Goal: Task Accomplishment & Management: Manage account settings

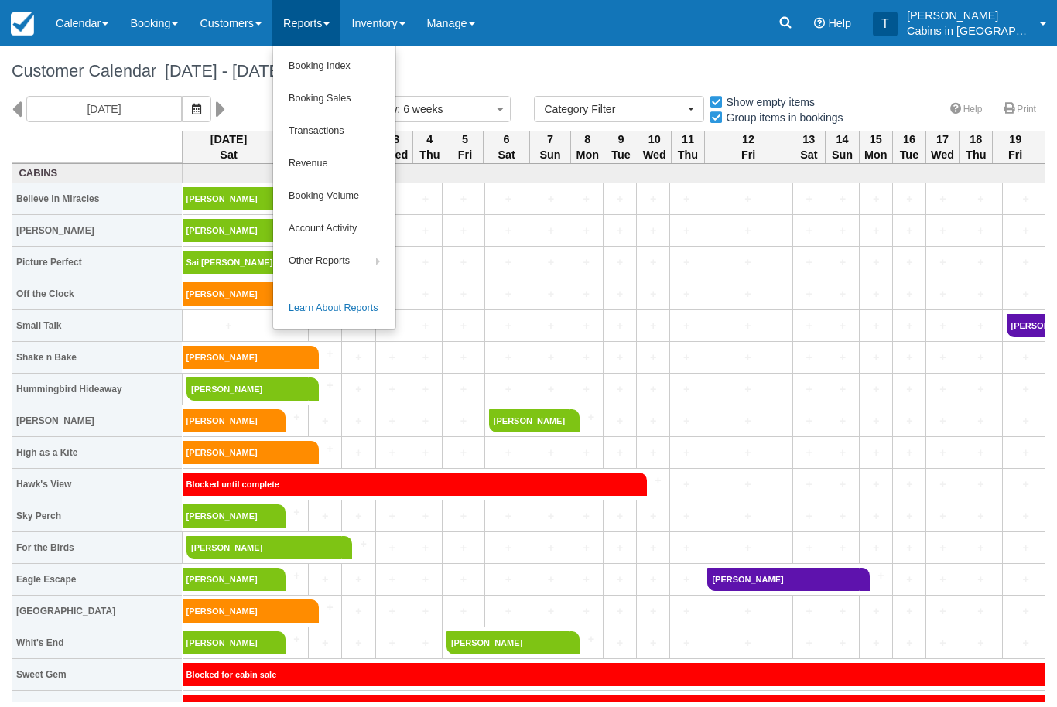
select select
click at [367, 63] on link "Booking Index" at bounding box center [334, 66] width 122 height 32
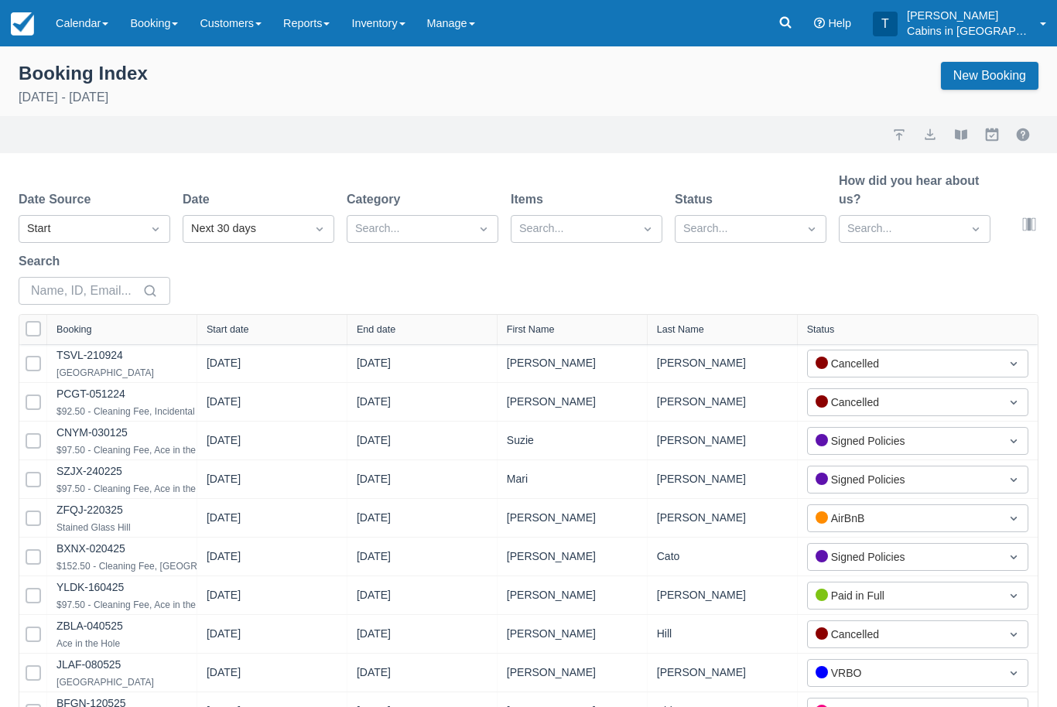
select select "25"
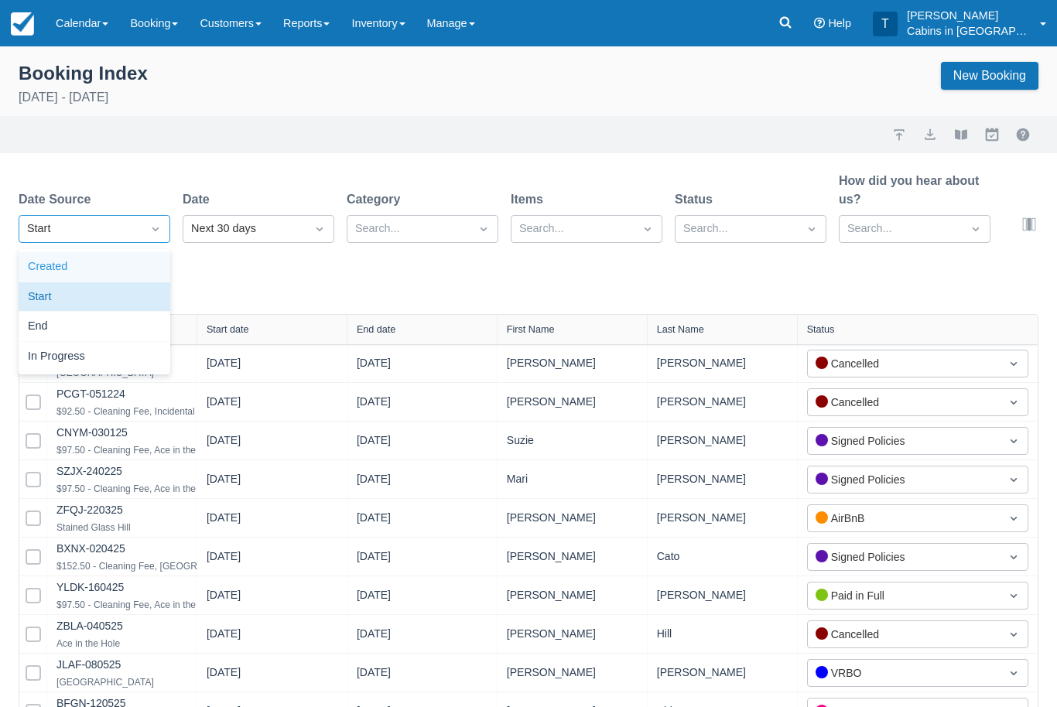
click at [144, 273] on div "Created" at bounding box center [95, 267] width 152 height 30
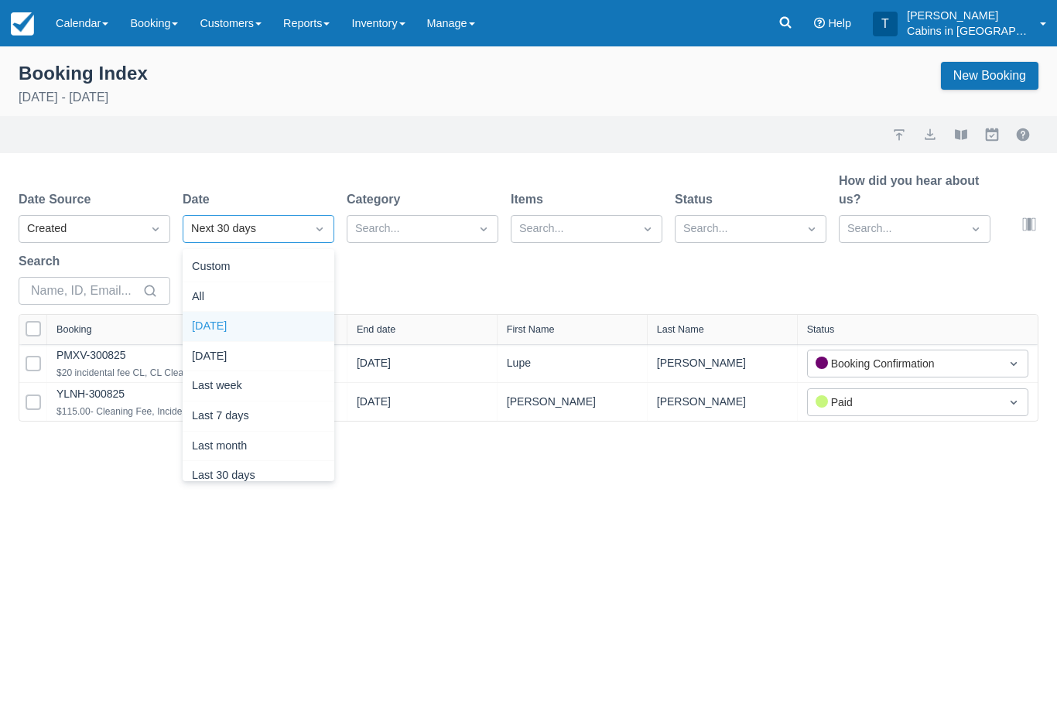
click at [280, 324] on div "Today" at bounding box center [259, 327] width 152 height 30
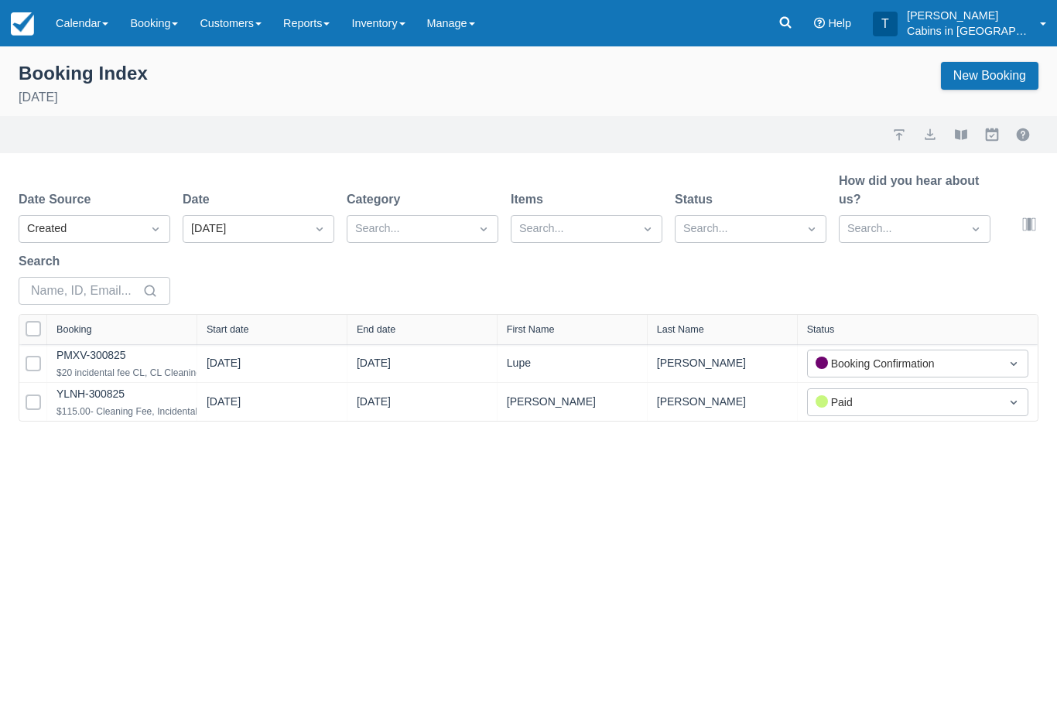
click at [114, 400] on link "YLNH-300825" at bounding box center [90, 394] width 68 height 12
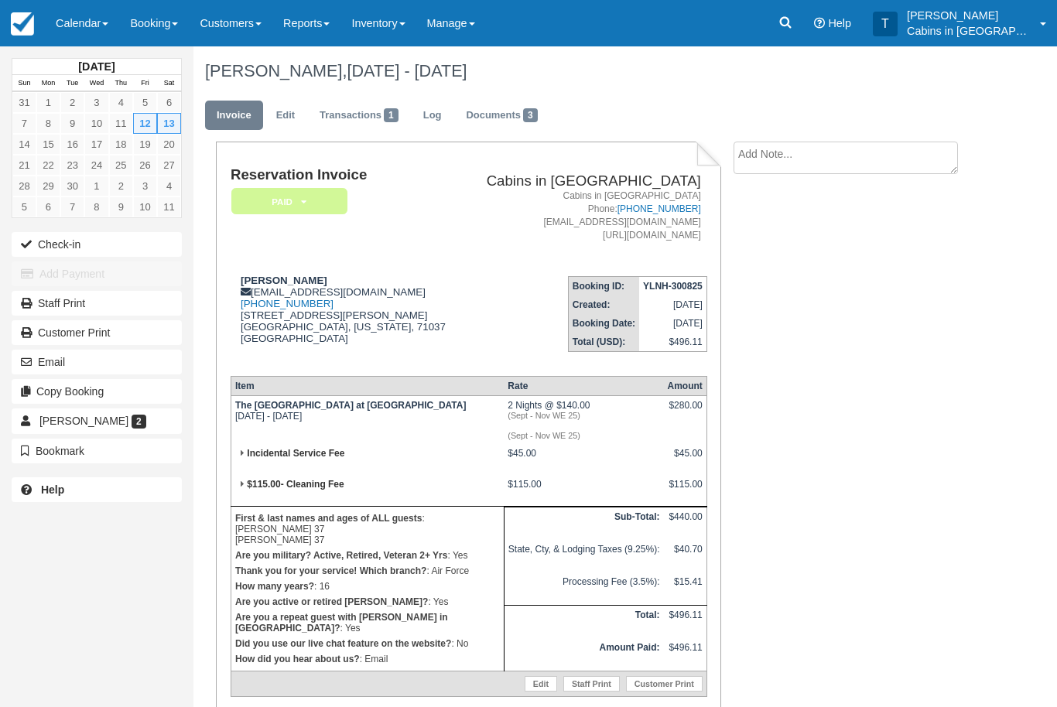
click at [369, 116] on link "Transactions 1" at bounding box center [359, 116] width 102 height 30
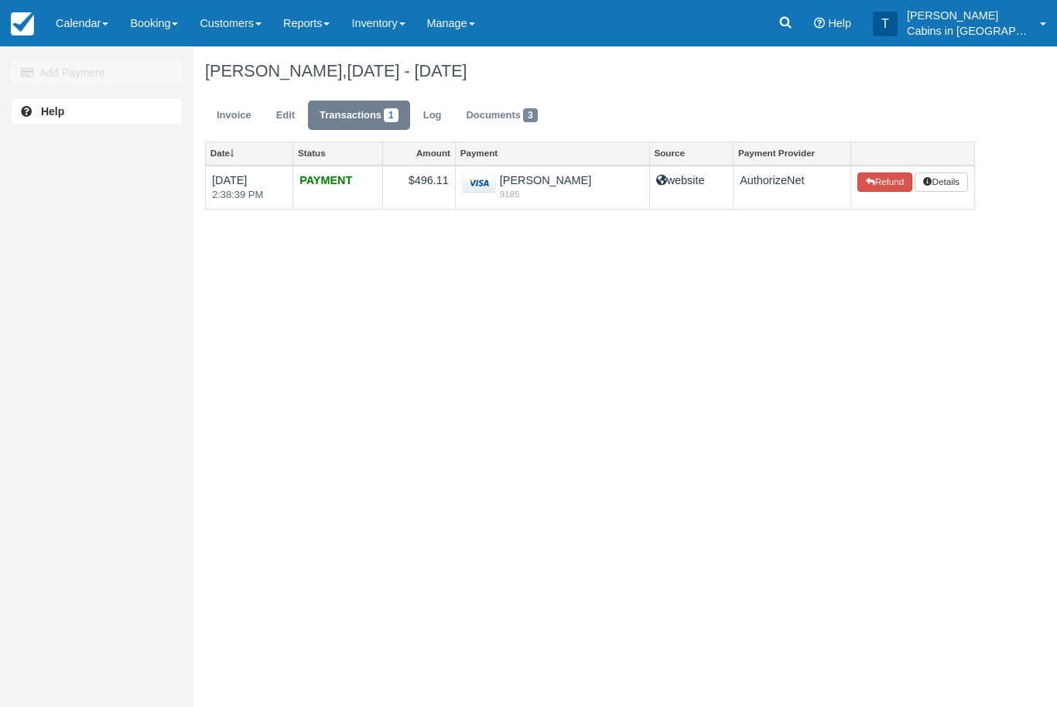
click at [241, 124] on link "Invoice" at bounding box center [234, 116] width 58 height 30
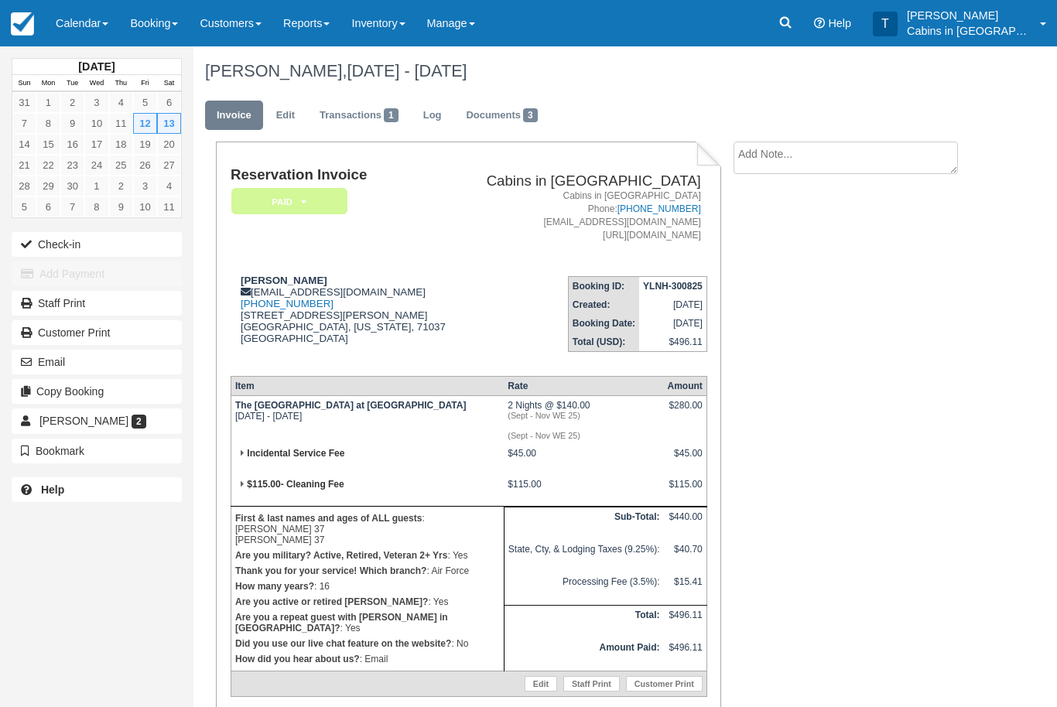
click at [790, 159] on textarea at bounding box center [845, 158] width 224 height 32
type textarea "Cc verified"
click at [777, 241] on button "Create" at bounding box center [768, 246] width 70 height 26
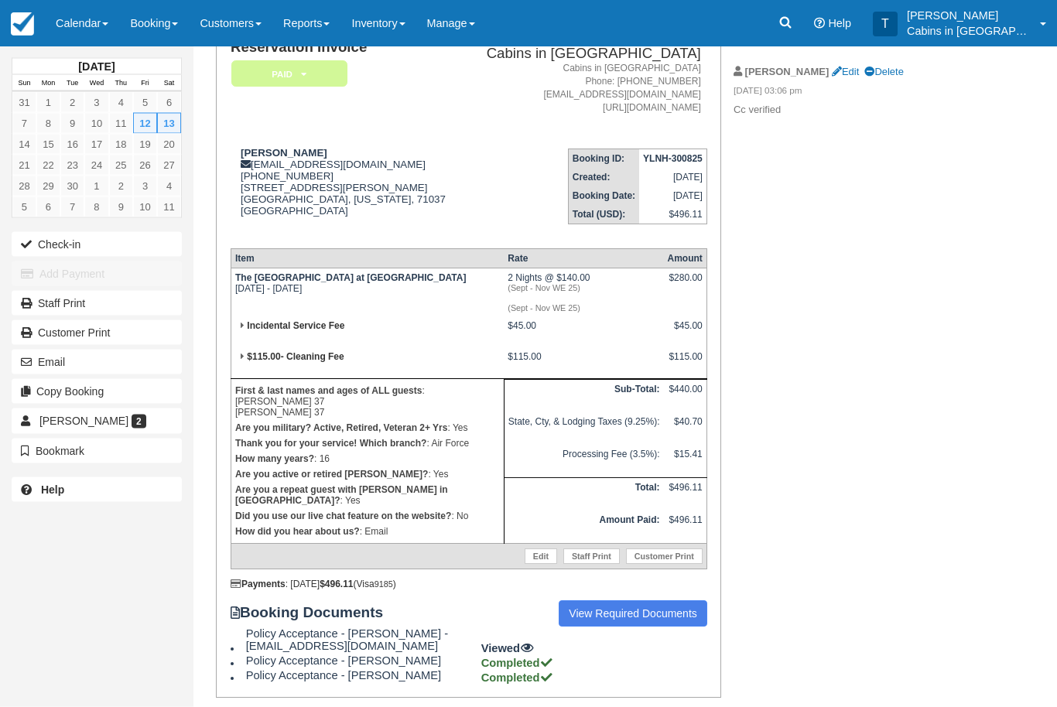
scroll to position [173, 0]
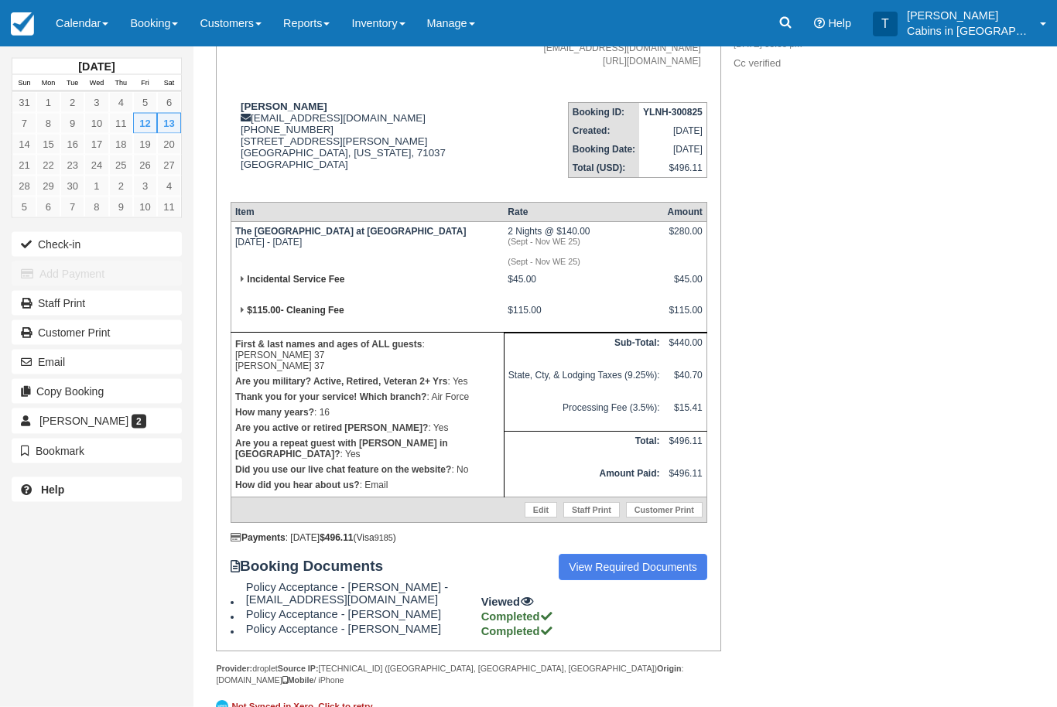
click at [618, 581] on link "View Required Documents" at bounding box center [633, 568] width 149 height 26
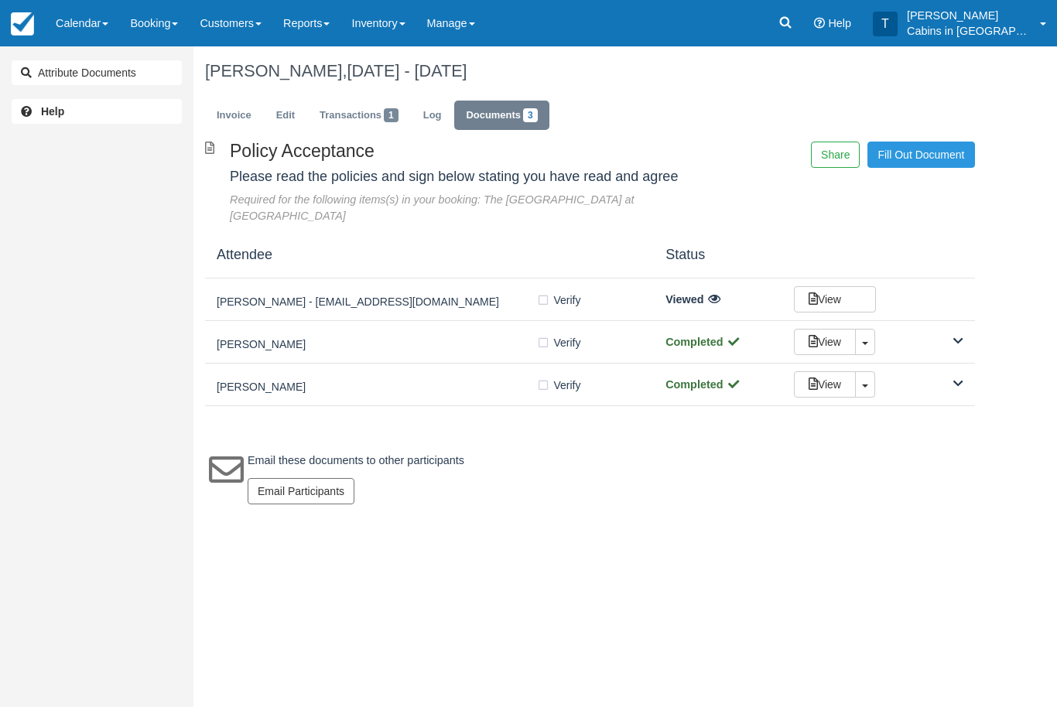
click at [452, 331] on div "[PERSON_NAME]" at bounding box center [376, 342] width 319 height 22
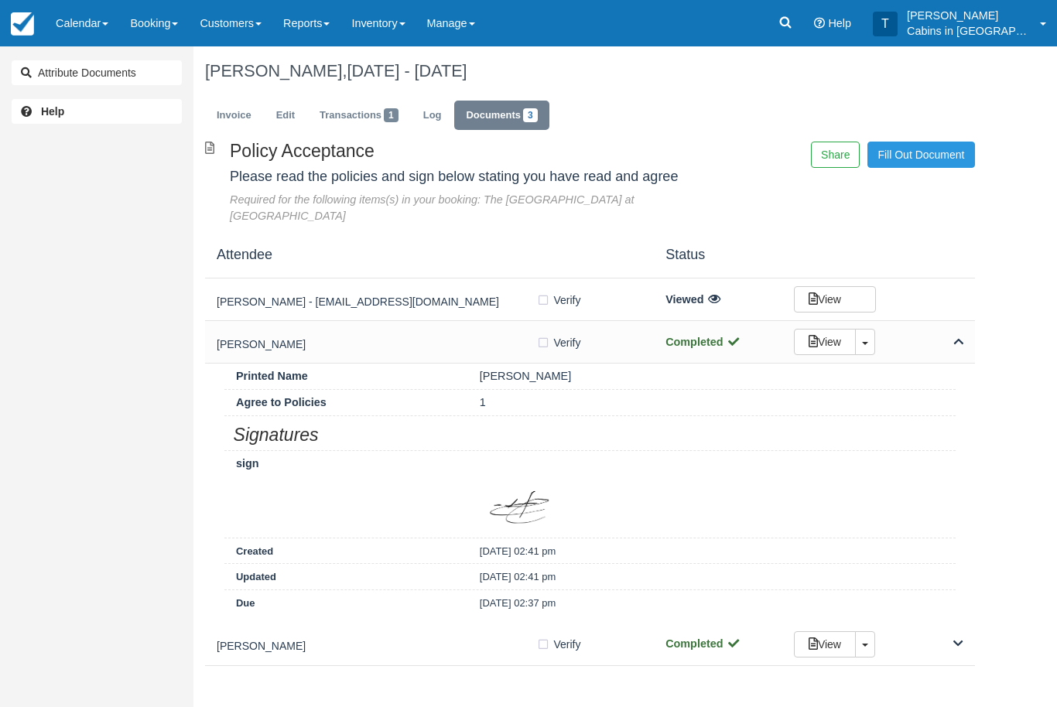
click at [542, 331] on label "Verify Verified" at bounding box center [563, 342] width 55 height 23
checkbox input "true"
click at [395, 624] on div "Jade Furgason Verify Verified Completed View Toggle Dropdown Detach" at bounding box center [590, 645] width 770 height 43
click at [544, 633] on label "Verify Verified" at bounding box center [563, 644] width 55 height 23
checkbox input "true"
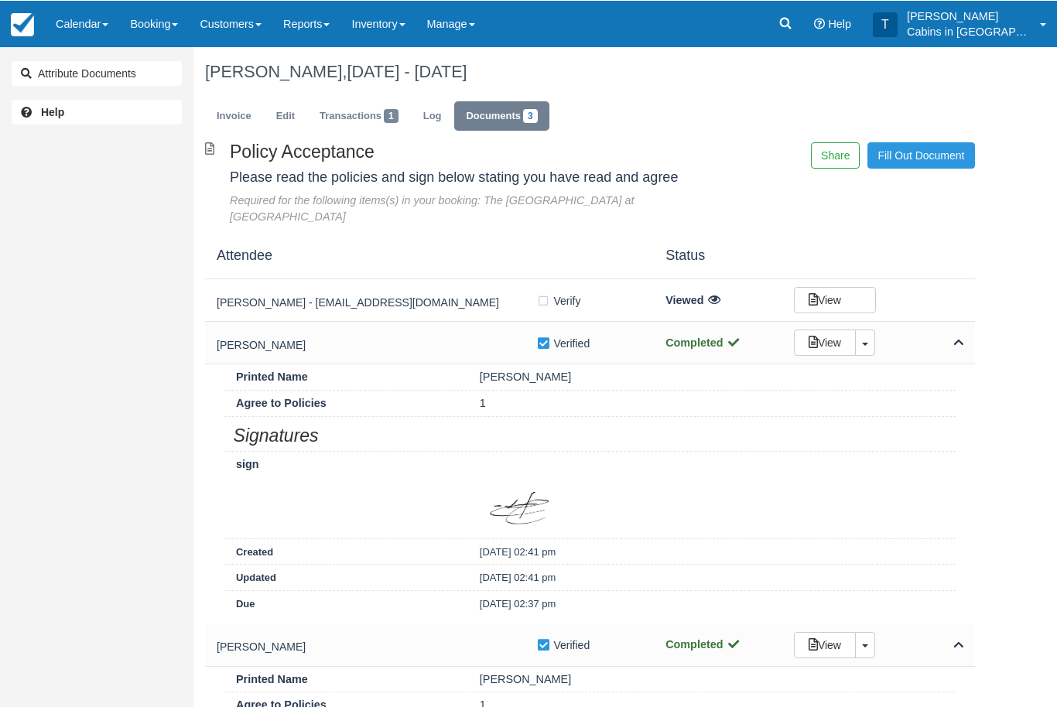
click at [238, 104] on link "Invoice" at bounding box center [234, 116] width 58 height 30
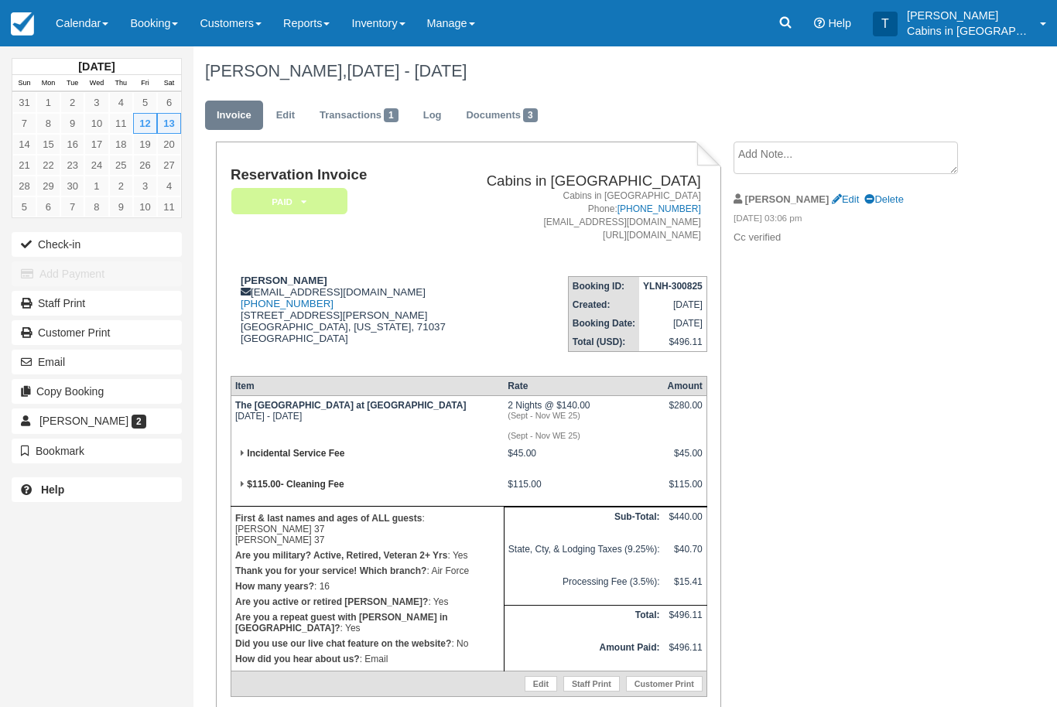
click at [320, 196] on em "Paid" at bounding box center [289, 201] width 116 height 27
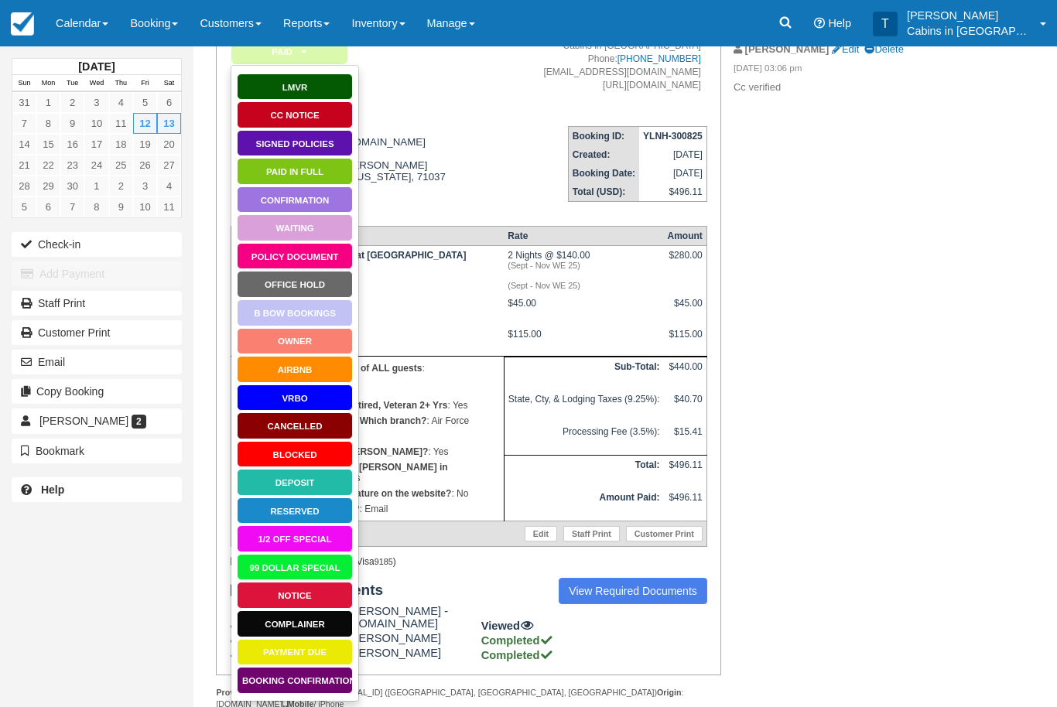
scroll to position [173, 0]
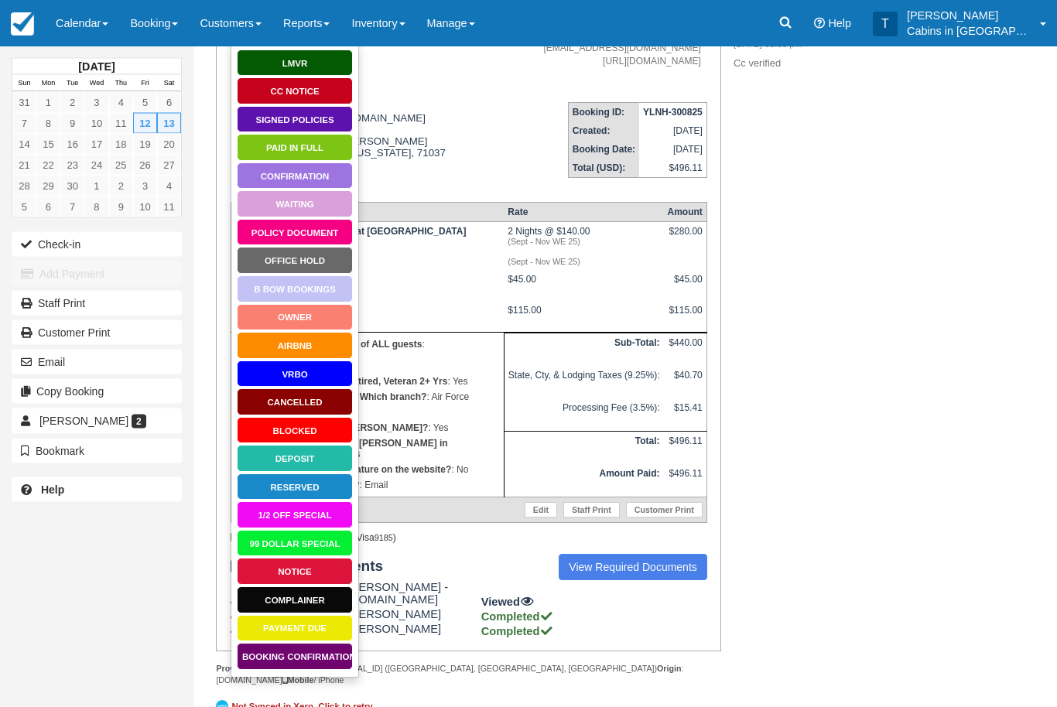
click at [319, 656] on link "Booking Confirmation" at bounding box center [295, 657] width 116 height 27
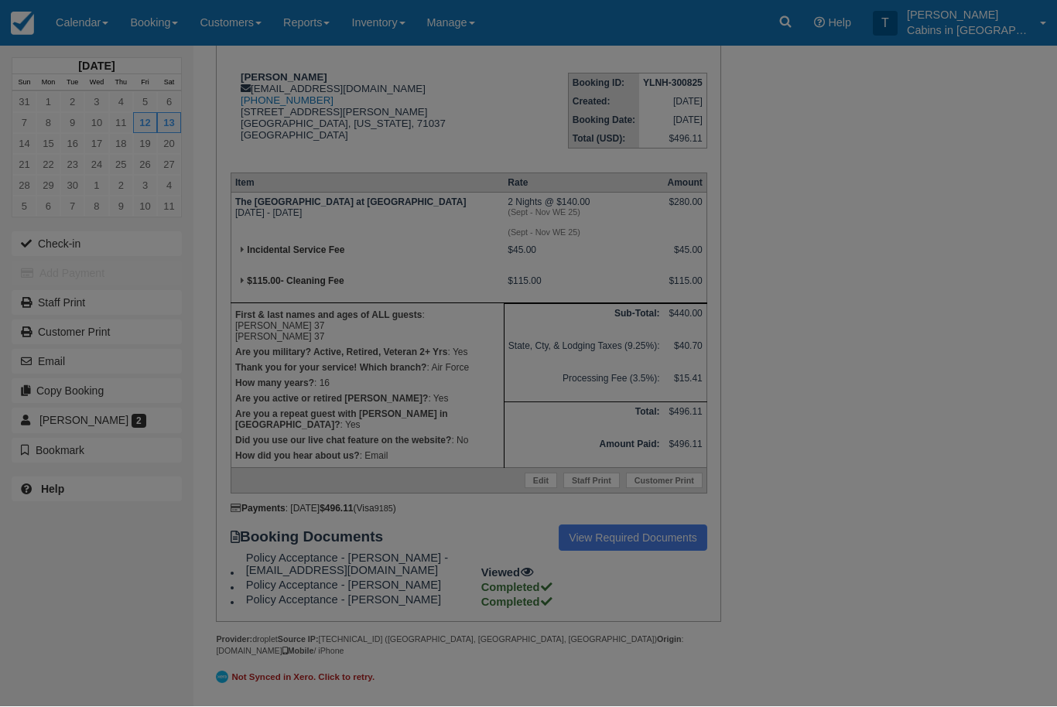
scroll to position [224, 0]
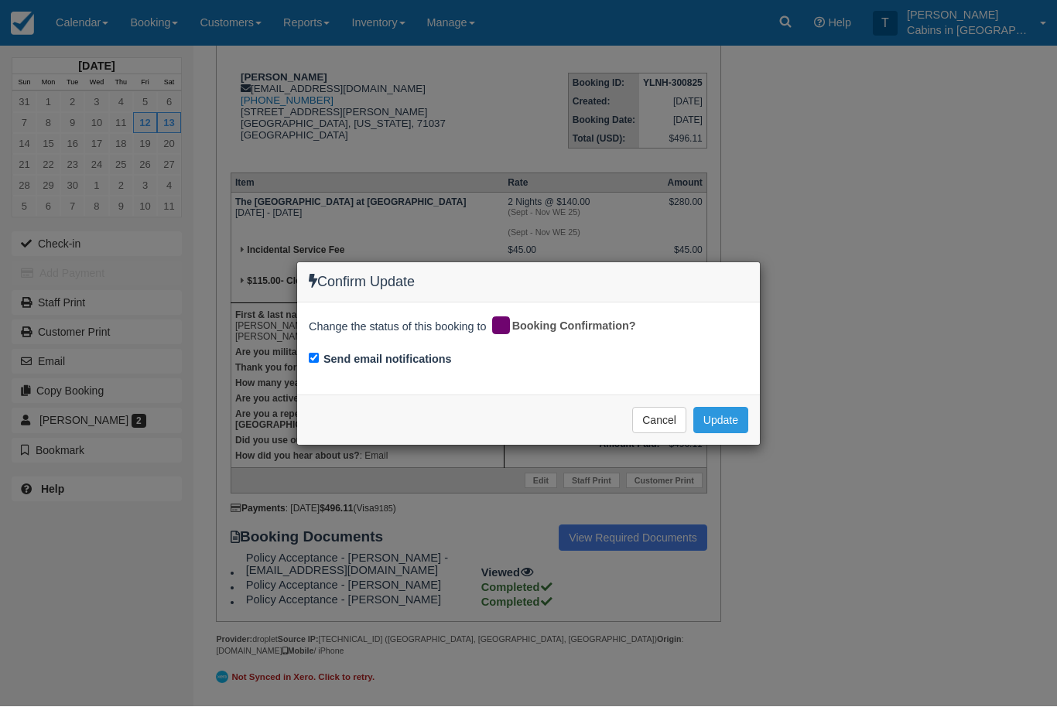
click at [724, 417] on button "Update" at bounding box center [720, 421] width 55 height 26
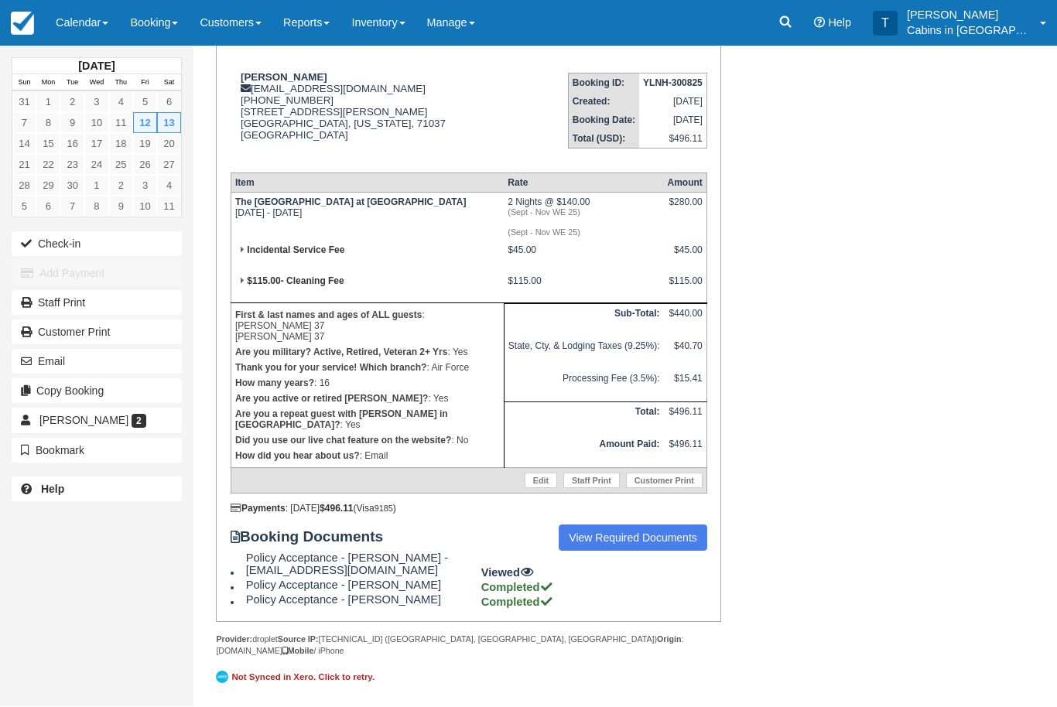
click at [243, 193] on td "The Camp House at Eagle Ridge Fri Sep 12 2025 - Sun Sep 14 2025" at bounding box center [367, 217] width 273 height 49
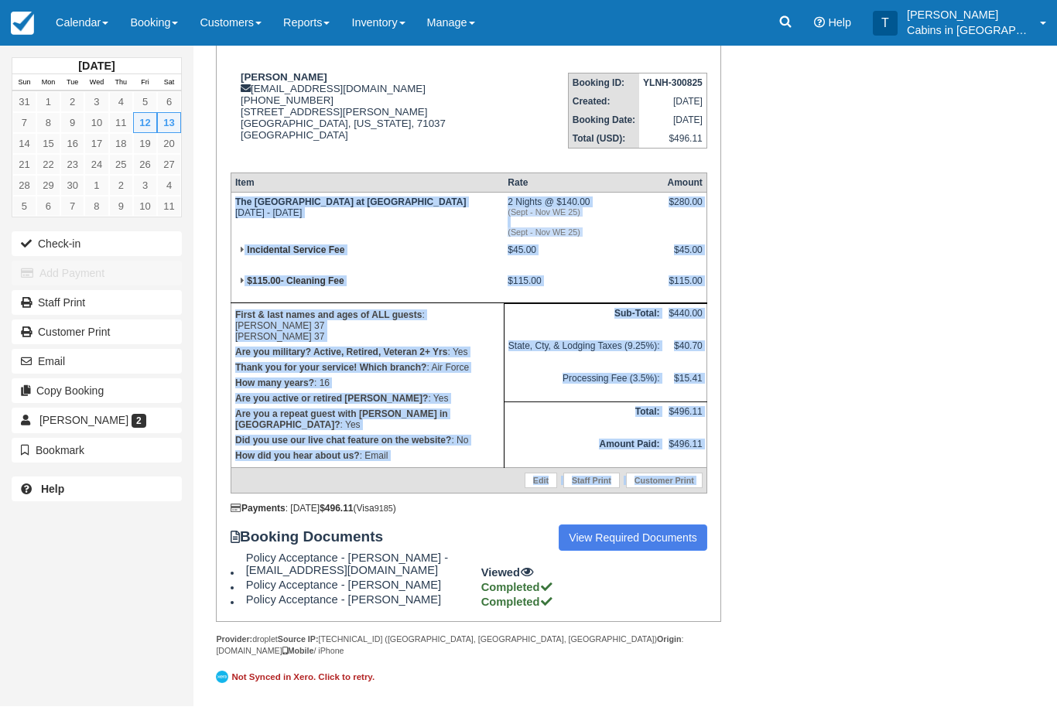
copy div "The Camp House at Eagle Ridge Fri Sep 12 2025 - Sun Sep 14 2025 2 Nights @ $140…"
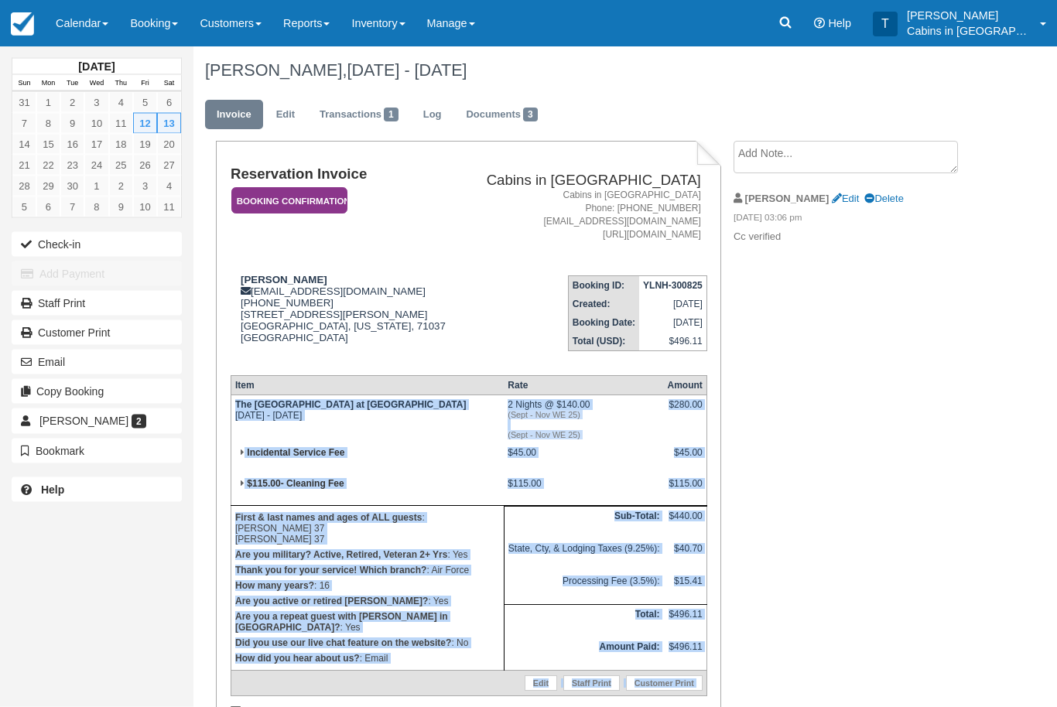
scroll to position [1, 0]
click at [824, 148] on textarea at bounding box center [845, 157] width 224 height 32
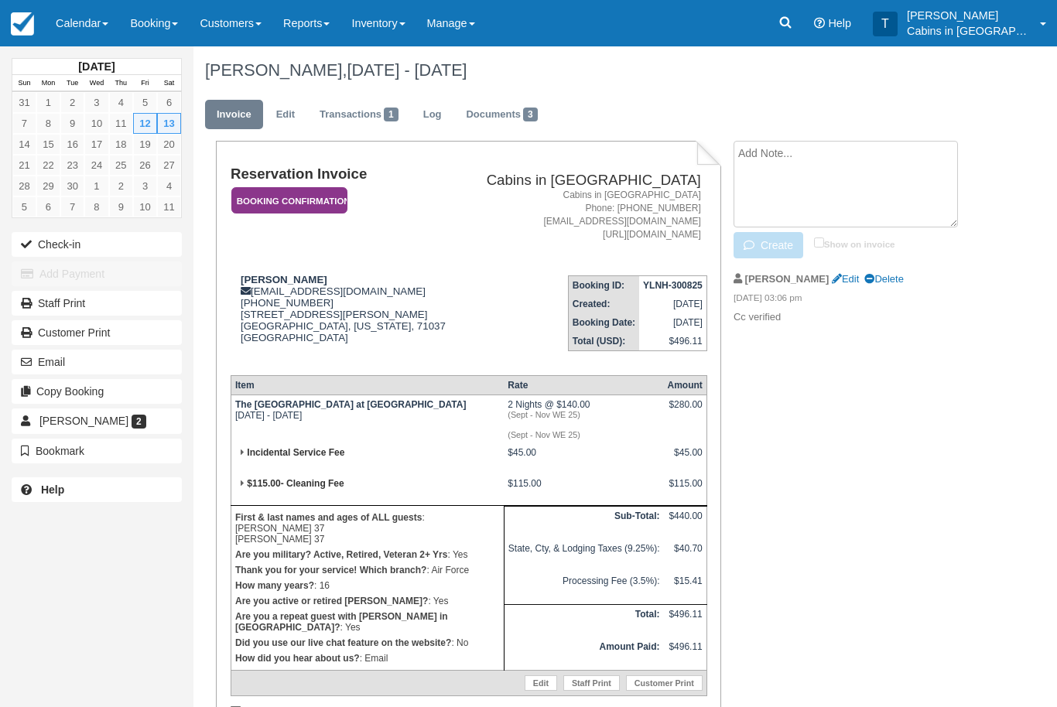
scroll to position [0, 0]
click at [781, 190] on textarea "Before military discount applied" at bounding box center [845, 185] width 224 height 87
paste textarea "The Camp House at Eagle Ridge Fri Sep 12 2025 - Sun Sep 14 2025 2 Nights @ $140…"
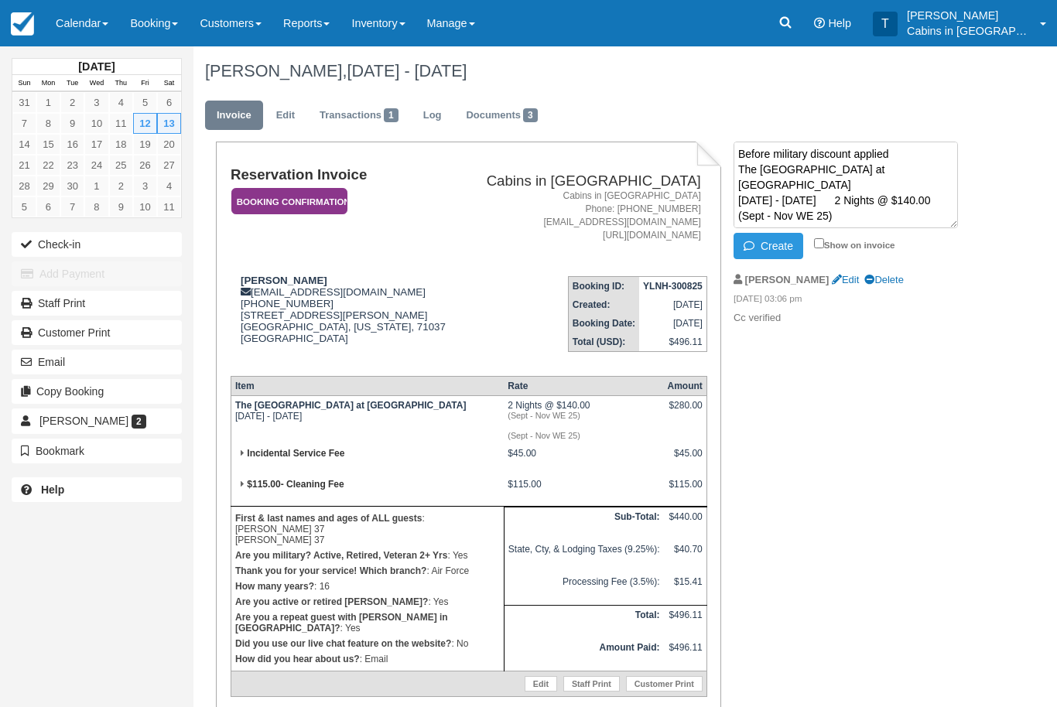
scroll to position [480, 0]
type textarea "Before military discount applied The Camp House at Eagle Ridge Fri Sep 12 2025 …"
click at [786, 242] on button "Create" at bounding box center [768, 246] width 70 height 26
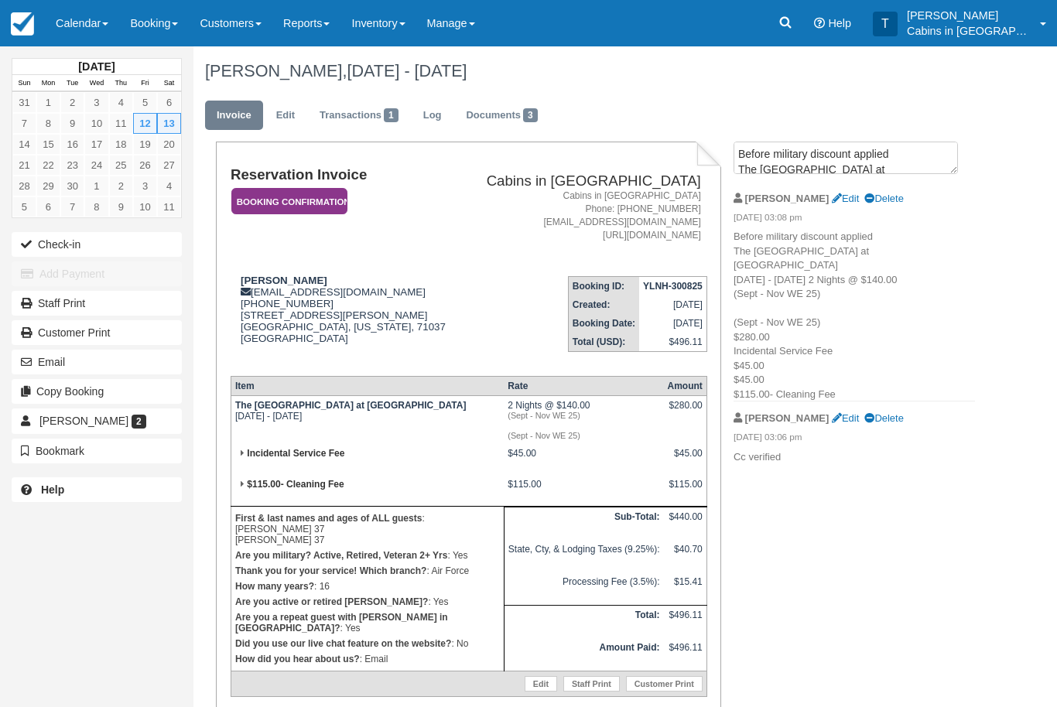
scroll to position [1, 0]
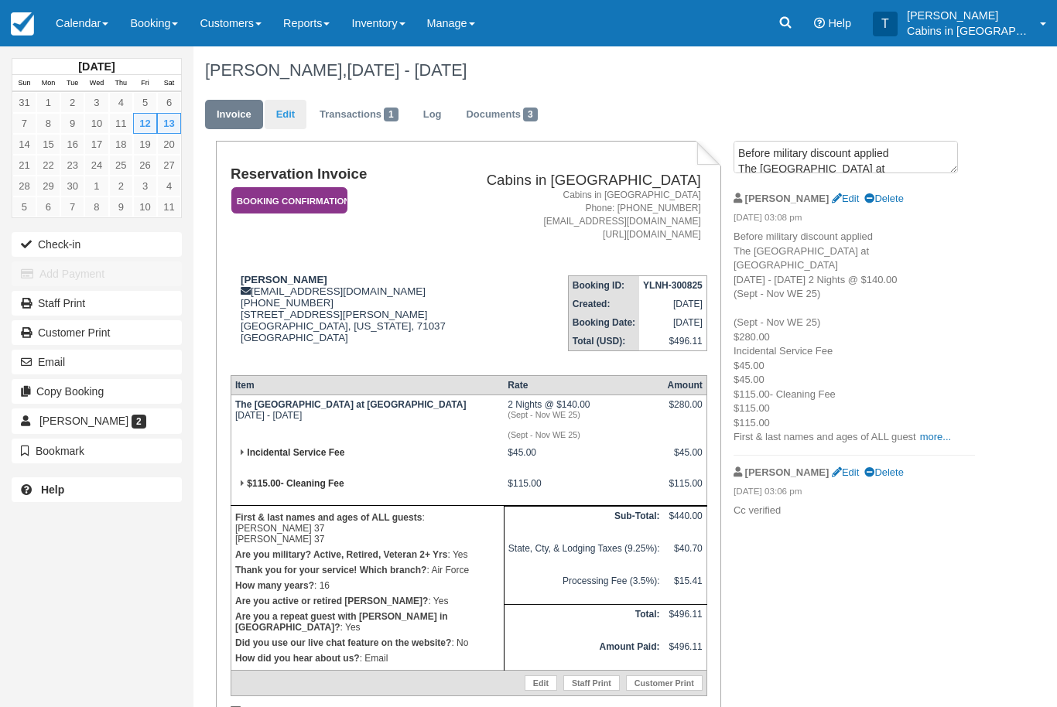
click at [298, 115] on link "Edit" at bounding box center [286, 115] width 42 height 30
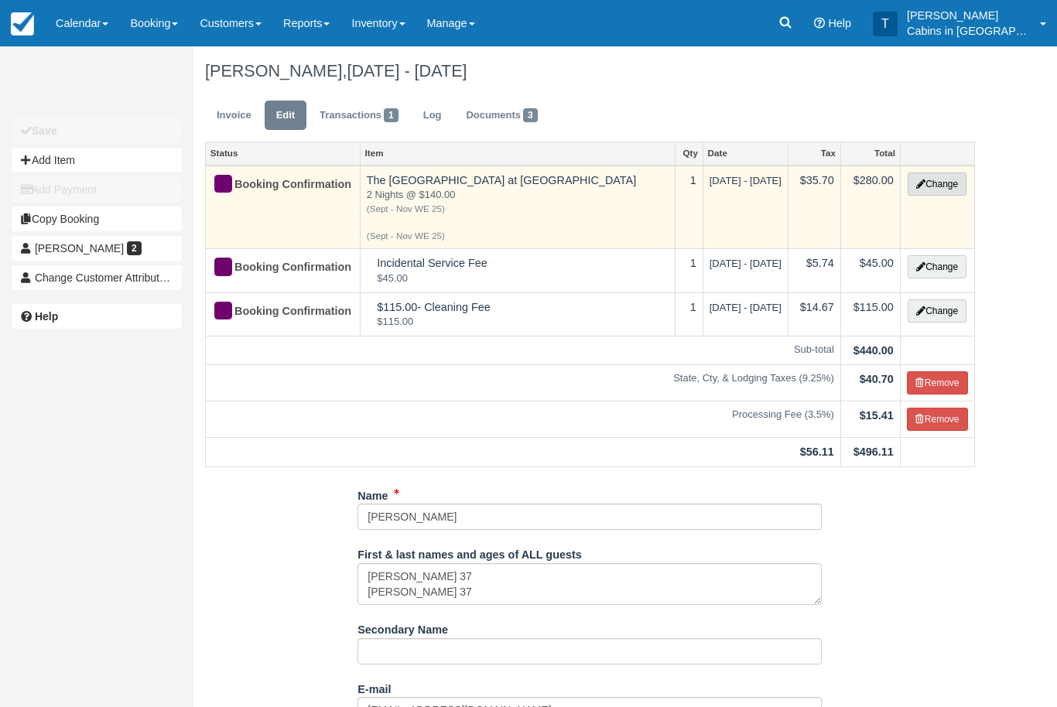
click at [949, 184] on button "Change" at bounding box center [936, 184] width 59 height 23
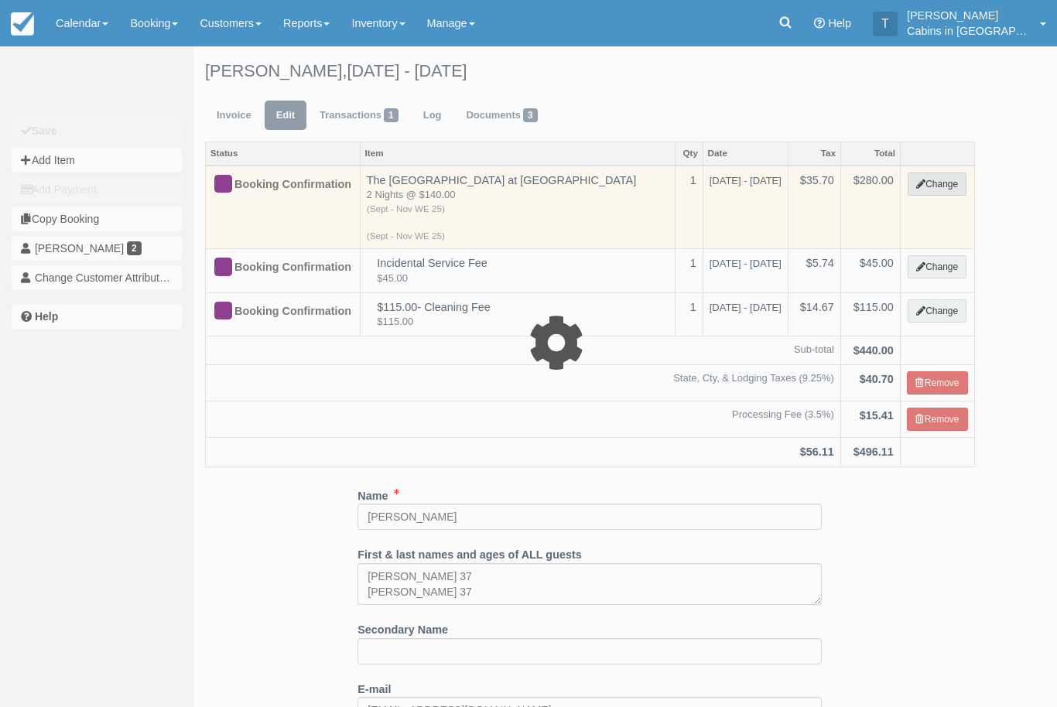
select select "1"
type input "280.00"
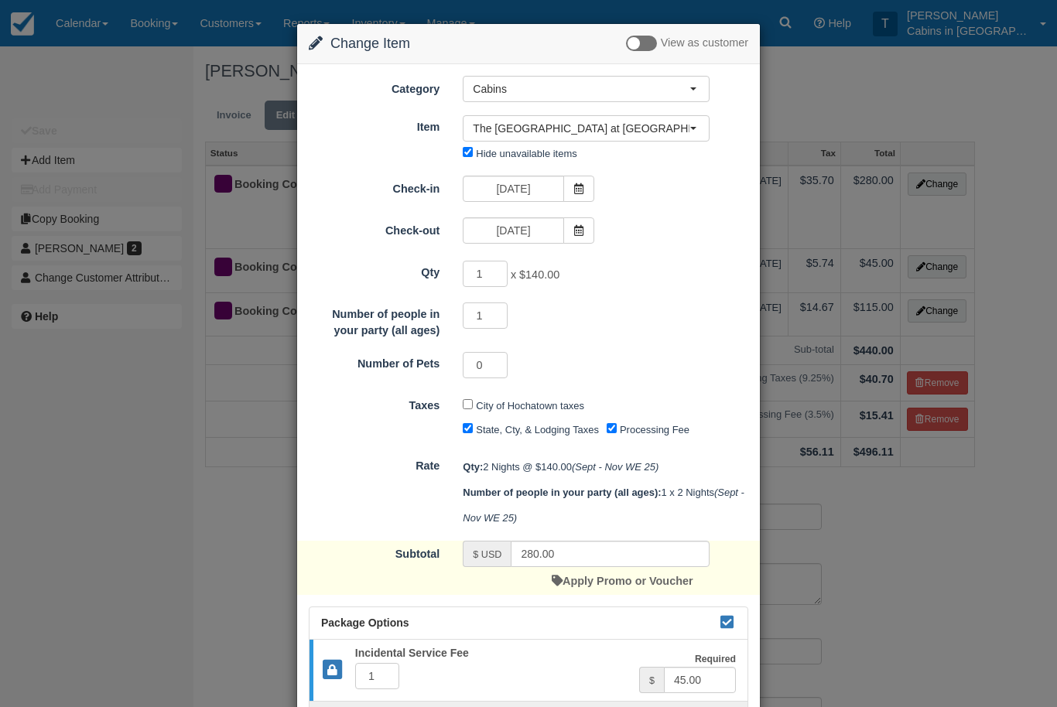
click at [1031, 108] on div "Change Item Add Item View as customer Category Cabins Gift Certificate Cabins S…" at bounding box center [528, 353] width 1057 height 707
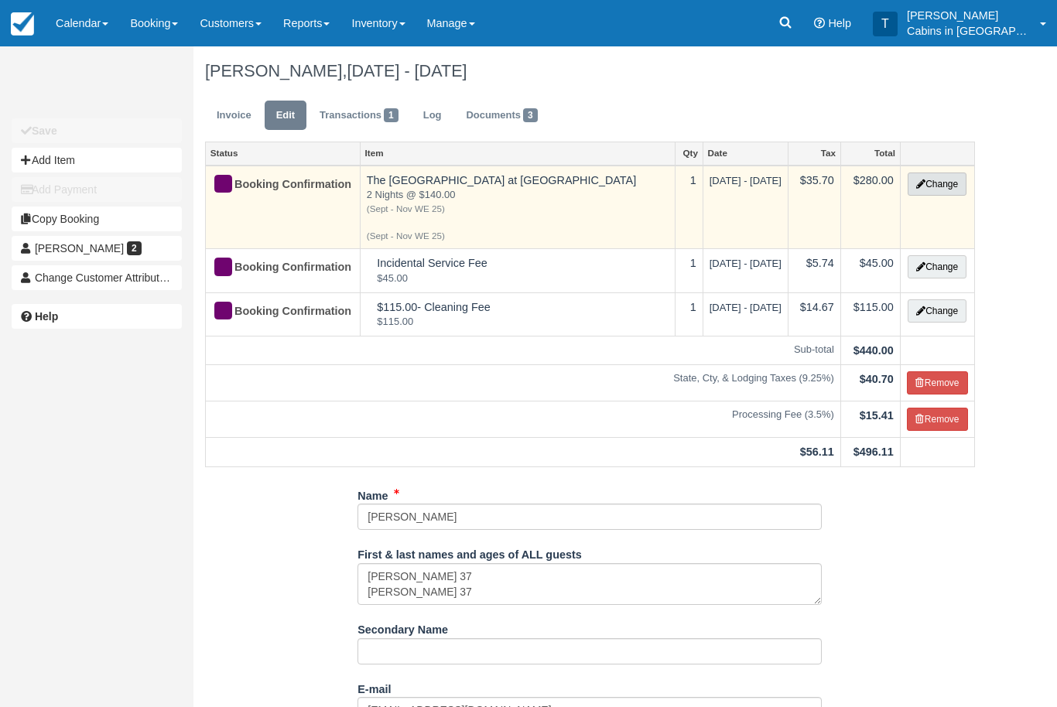
click at [952, 179] on button "Change" at bounding box center [936, 184] width 59 height 23
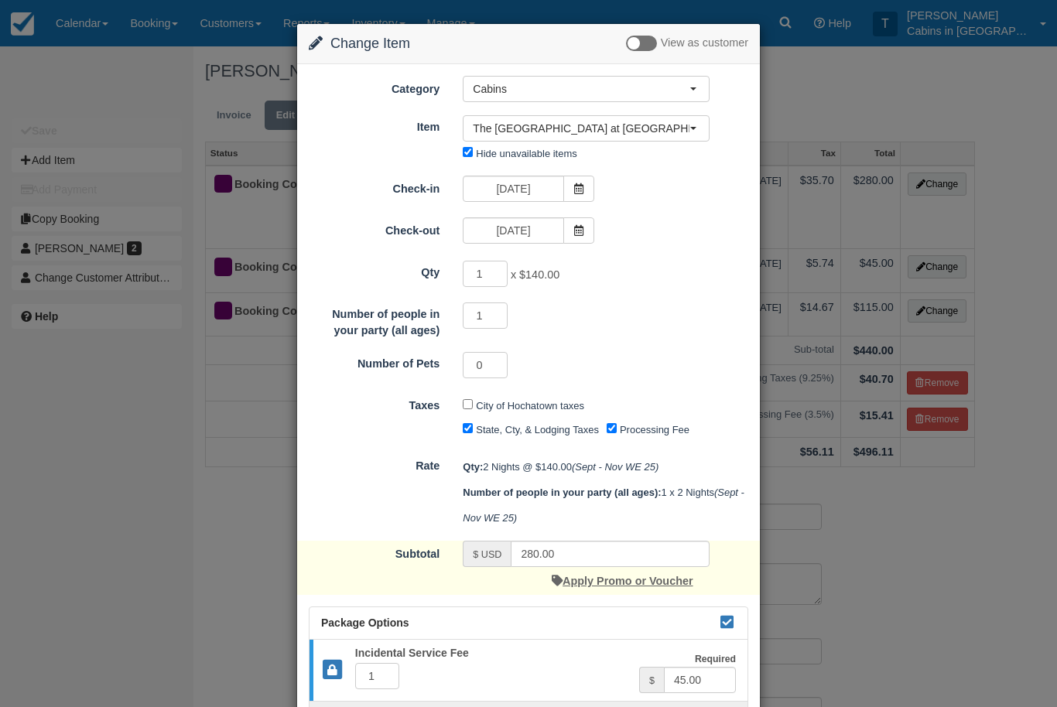
click at [629, 575] on link "Apply Promo or Voucher" at bounding box center [622, 581] width 141 height 12
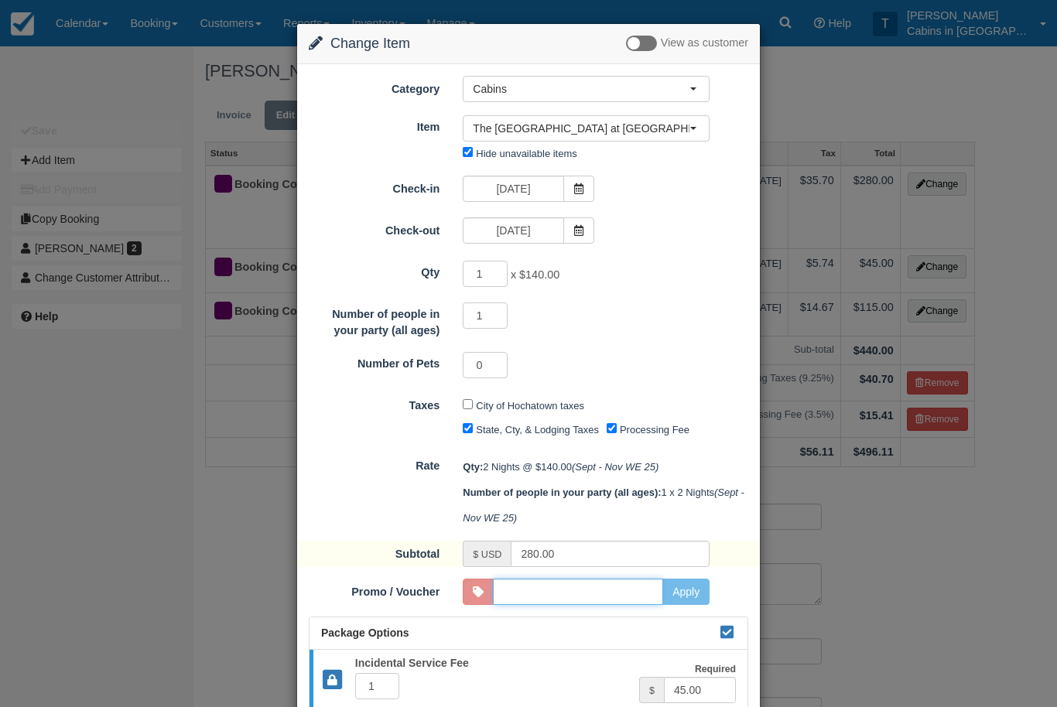
scroll to position [236, 0]
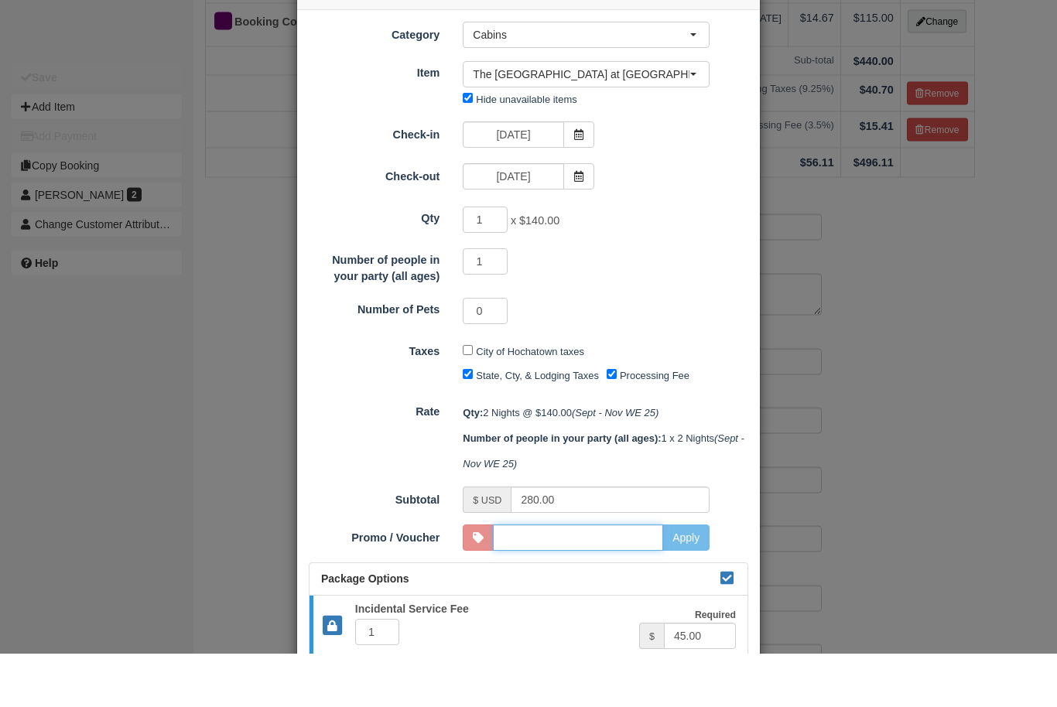
click at [651, 579] on input "Promo / Voucher" at bounding box center [578, 592] width 170 height 26
type input "superheroperks"
click at [691, 579] on button "Apply" at bounding box center [685, 592] width 47 height 26
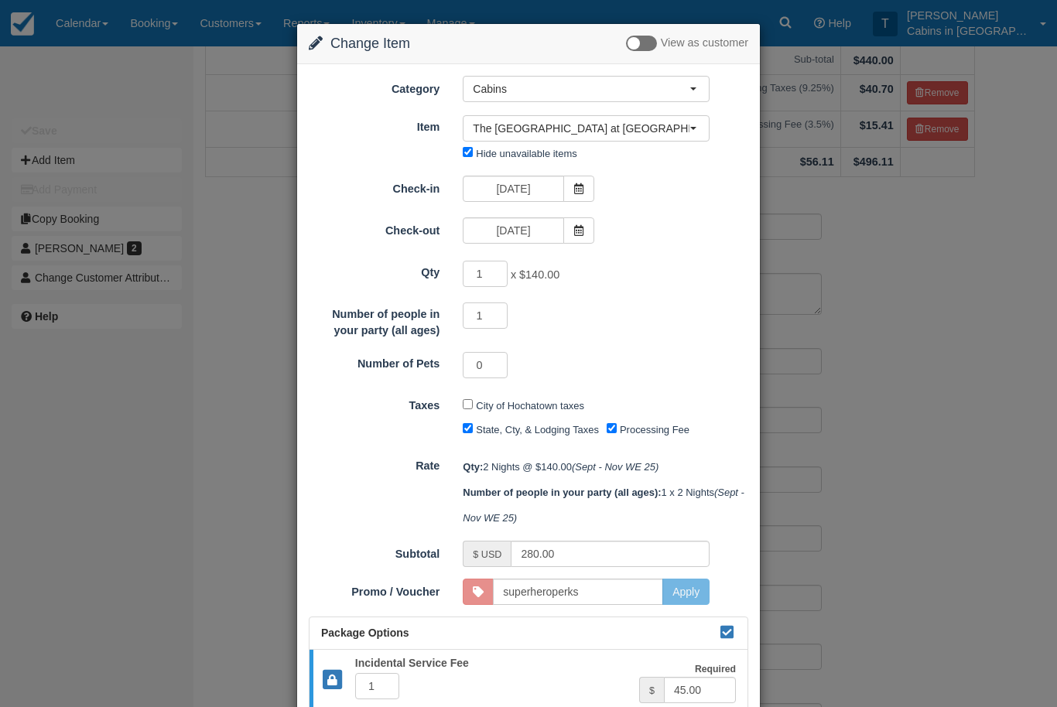
type input "252.00"
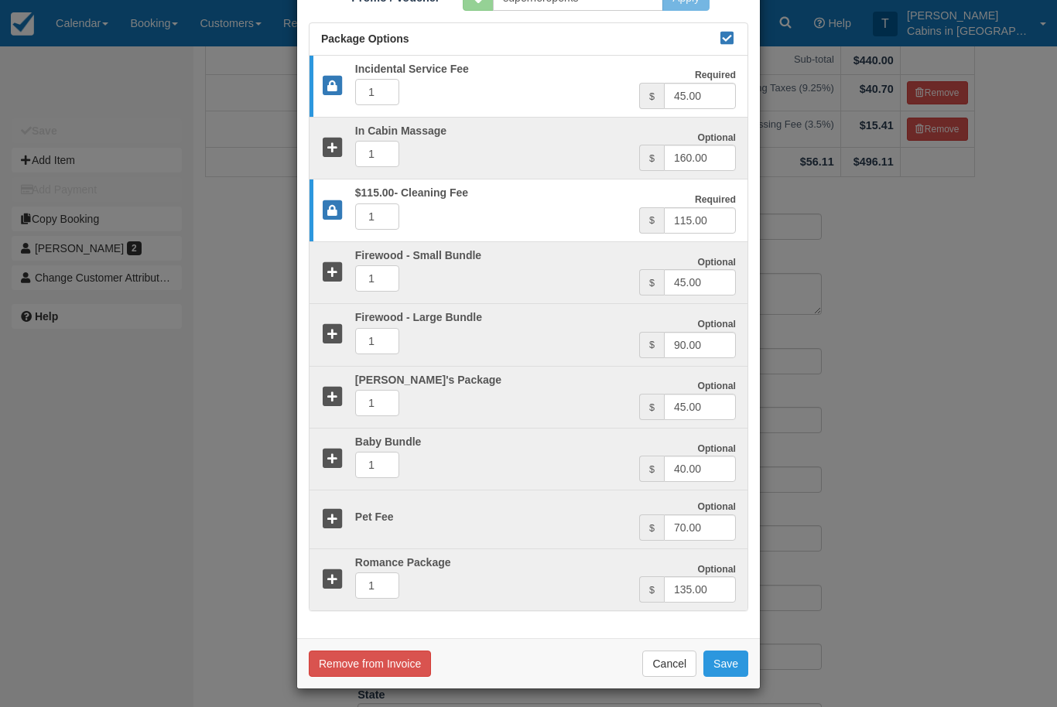
scroll to position [593, 0]
click at [738, 658] on button "Save" at bounding box center [725, 664] width 45 height 26
checkbox input "false"
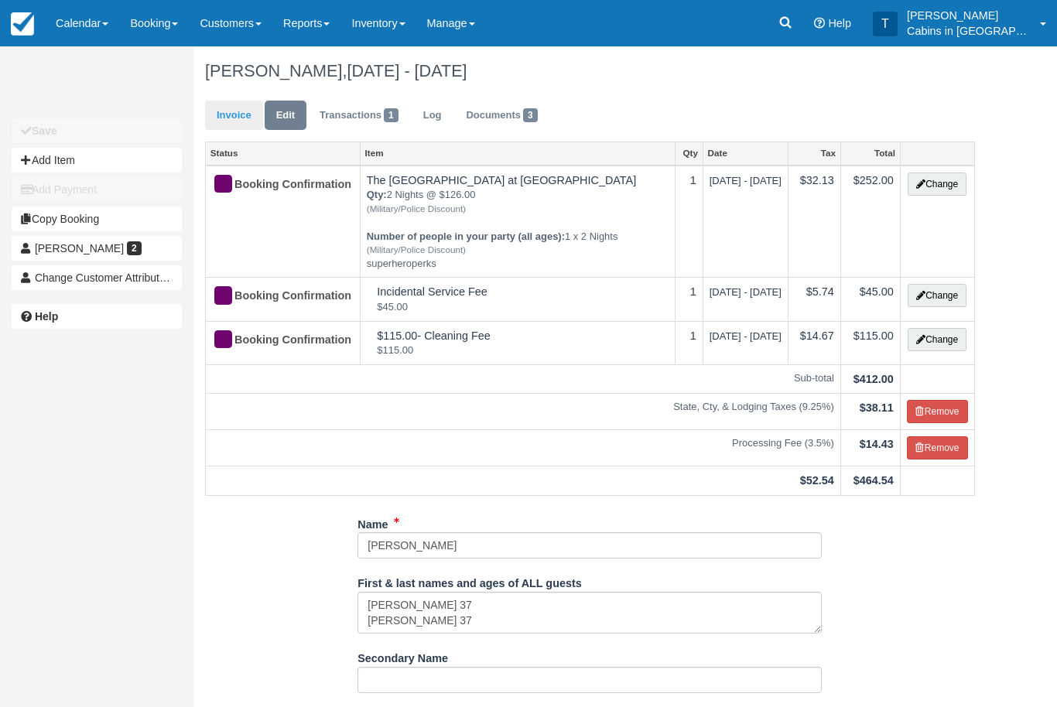
click at [230, 121] on link "Invoice" at bounding box center [234, 116] width 58 height 30
